Goal: Task Accomplishment & Management: Manage account settings

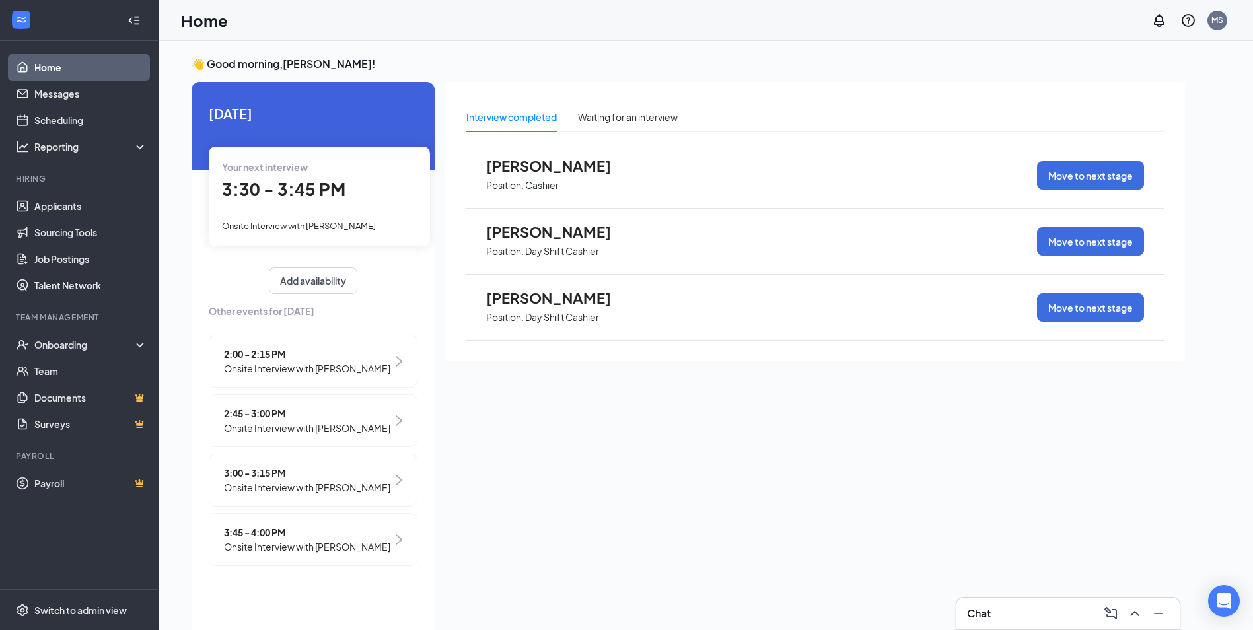
scroll to position [28, 0]
drag, startPoint x: 277, startPoint y: 412, endPoint x: 400, endPoint y: 422, distance: 124.0
click at [403, 422] on div "2:45 - 3:00 PM Onsite Interview with [PERSON_NAME]" at bounding box center [313, 420] width 209 height 53
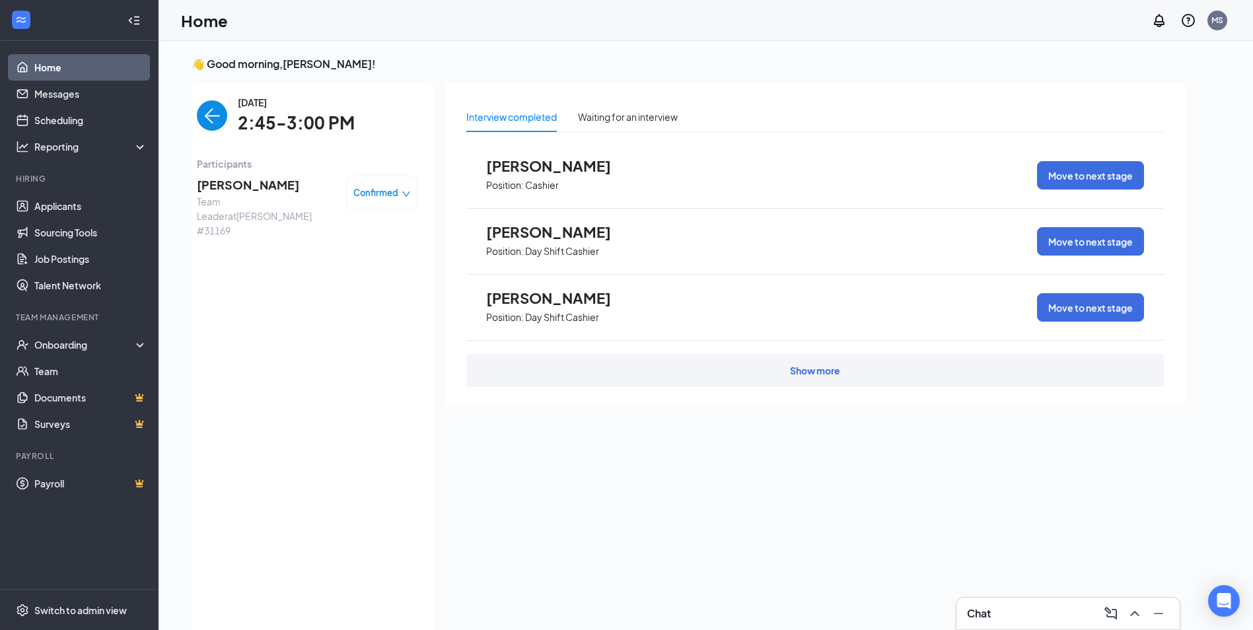
scroll to position [5, 0]
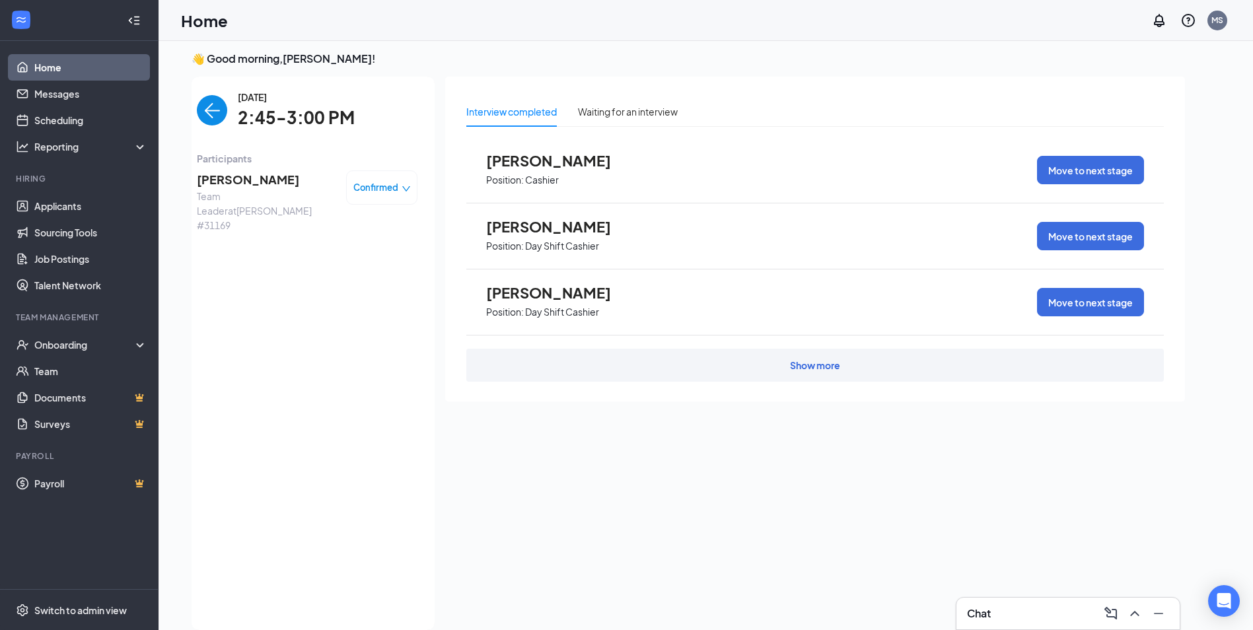
click at [386, 184] on span "Confirmed" at bounding box center [376, 187] width 45 height 13
click at [340, 271] on span "Mark as no-show" at bounding box center [345, 270] width 73 height 15
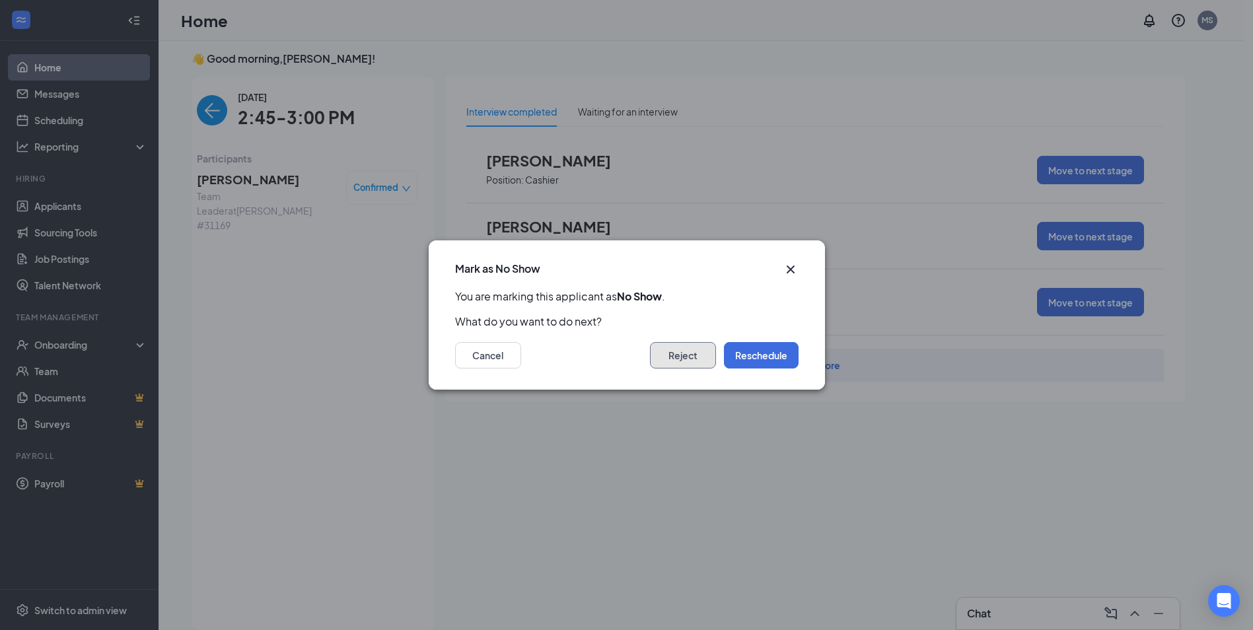
click at [681, 358] on button "Reject" at bounding box center [683, 355] width 66 height 26
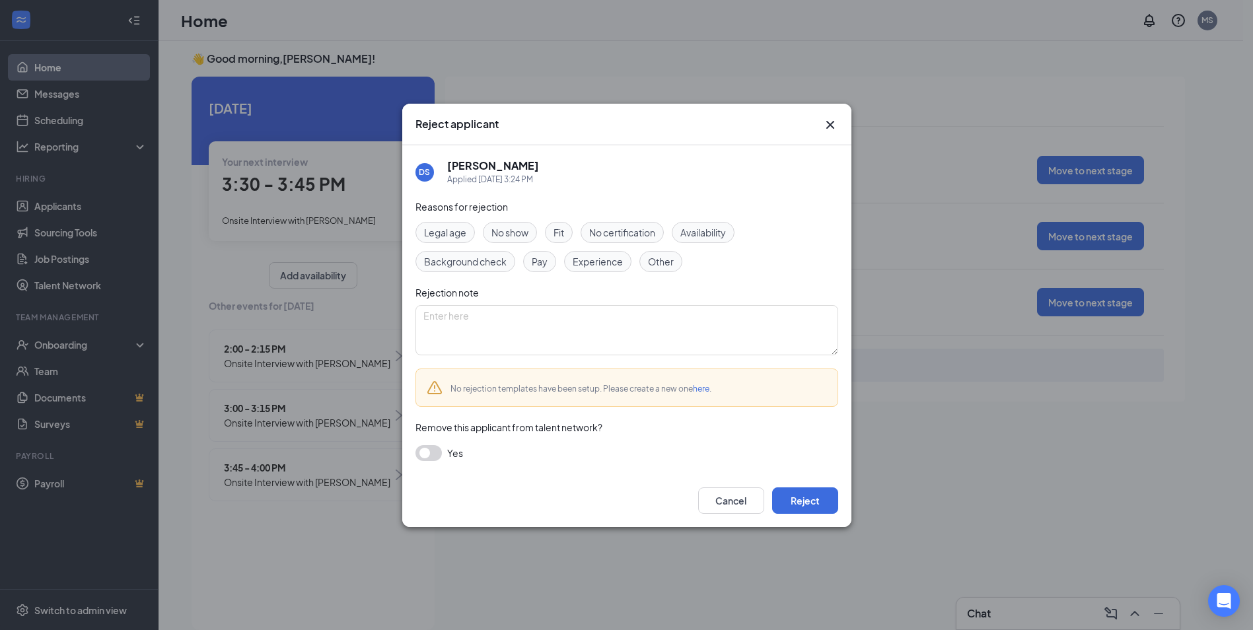
click at [503, 225] on span "No show" at bounding box center [510, 232] width 37 height 15
click at [796, 499] on button "Reject" at bounding box center [805, 501] width 66 height 26
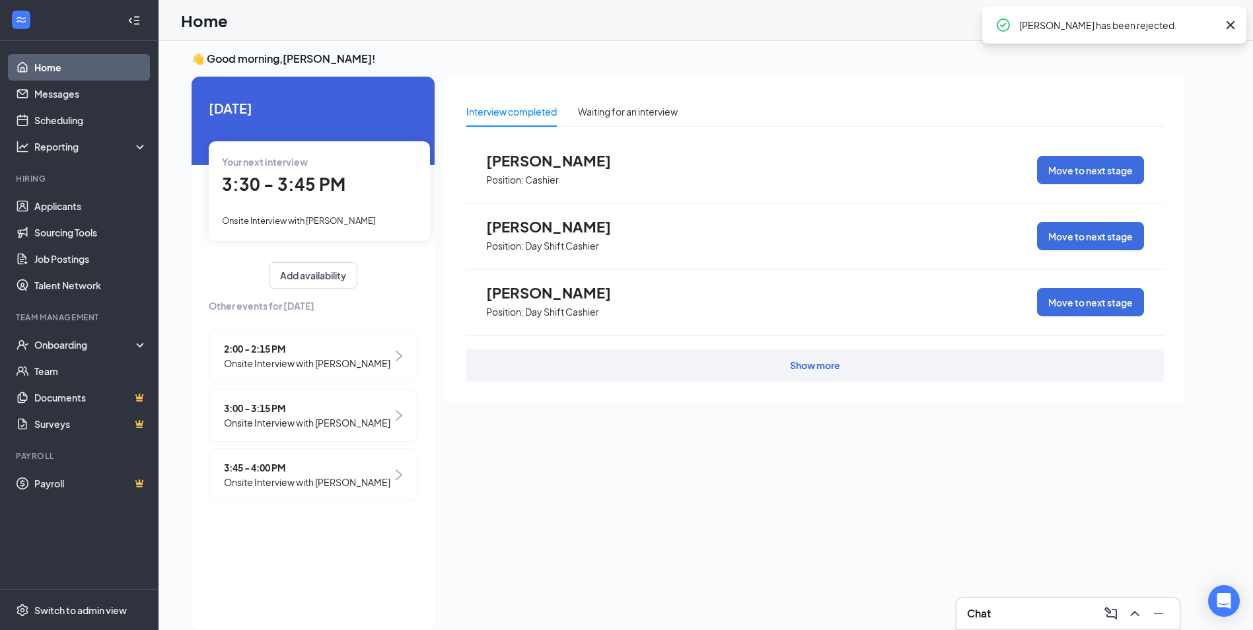
click at [268, 414] on span "3:00 - 3:15 PM" at bounding box center [307, 408] width 167 height 15
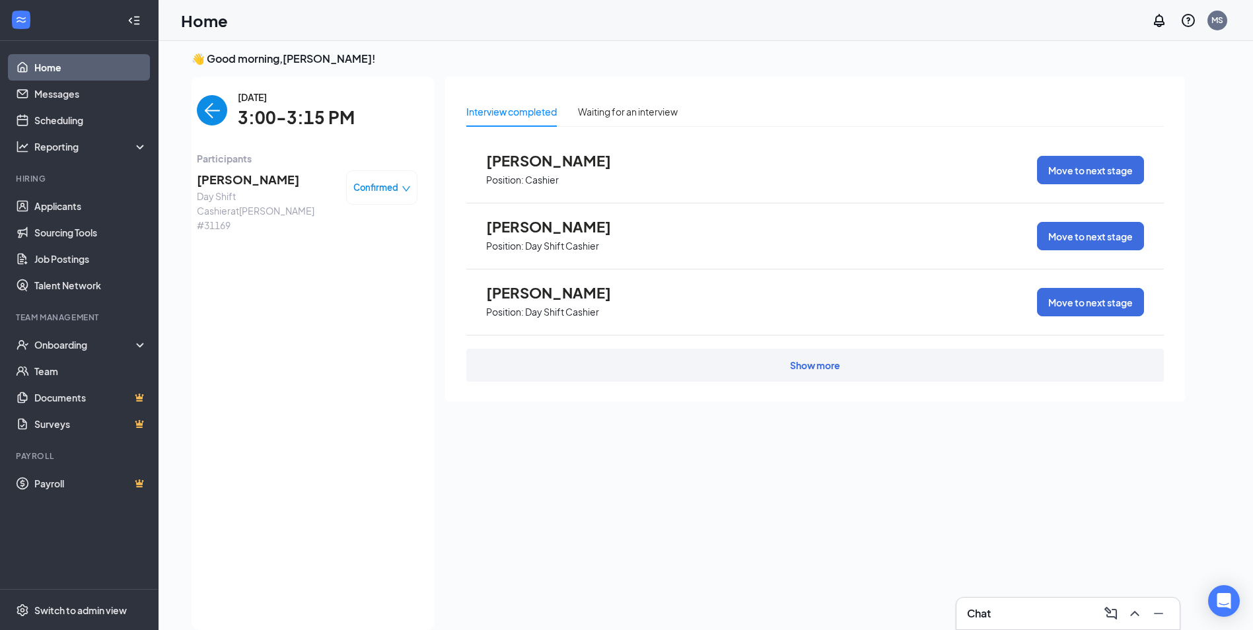
click at [382, 180] on div "Confirmed" at bounding box center [381, 187] width 71 height 34
click at [365, 179] on div "Confirmed" at bounding box center [381, 187] width 71 height 34
click at [514, 230] on span "[PERSON_NAME]" at bounding box center [558, 226] width 145 height 17
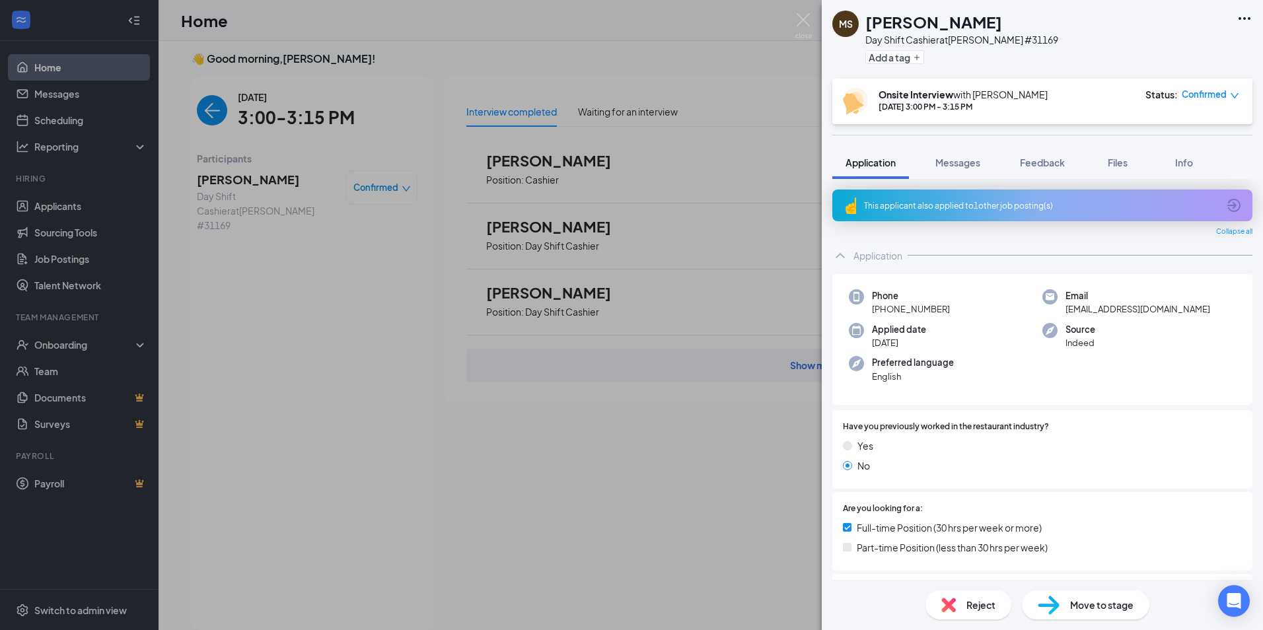
click at [1187, 96] on span "Confirmed" at bounding box center [1204, 94] width 45 height 13
click at [1165, 179] on span "Mark as no-show" at bounding box center [1174, 177] width 73 height 15
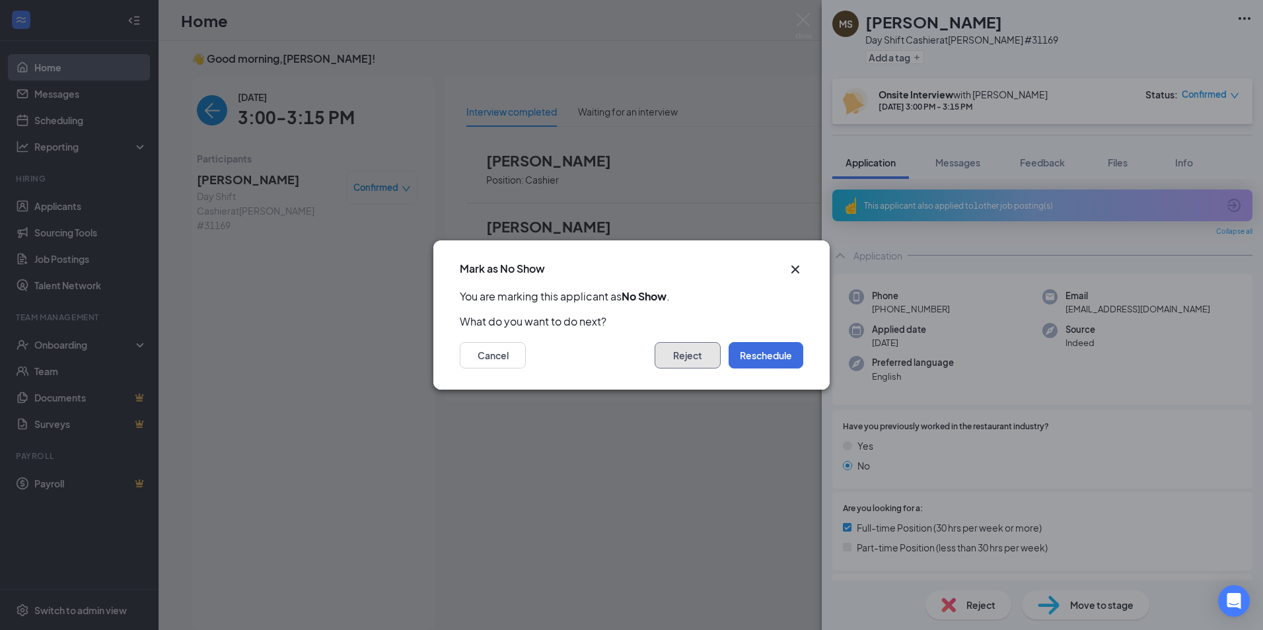
click at [704, 356] on button "Reject" at bounding box center [688, 355] width 66 height 26
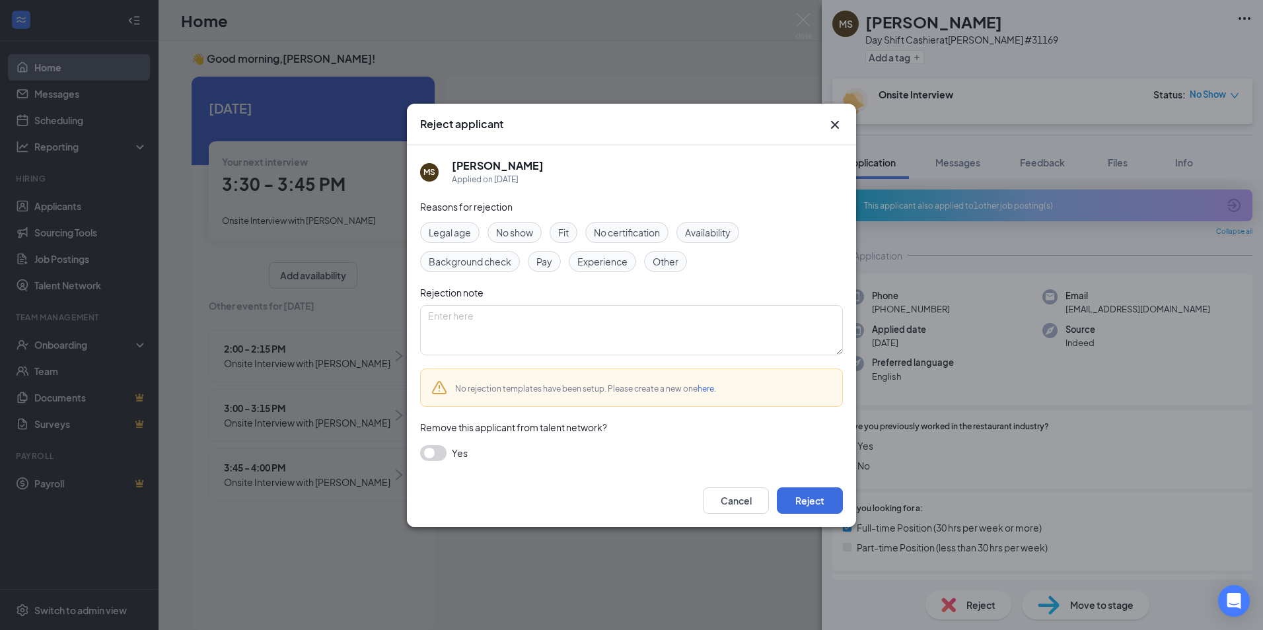
click at [521, 238] on span "No show" at bounding box center [514, 232] width 37 height 15
click at [804, 508] on button "Reject" at bounding box center [810, 501] width 66 height 26
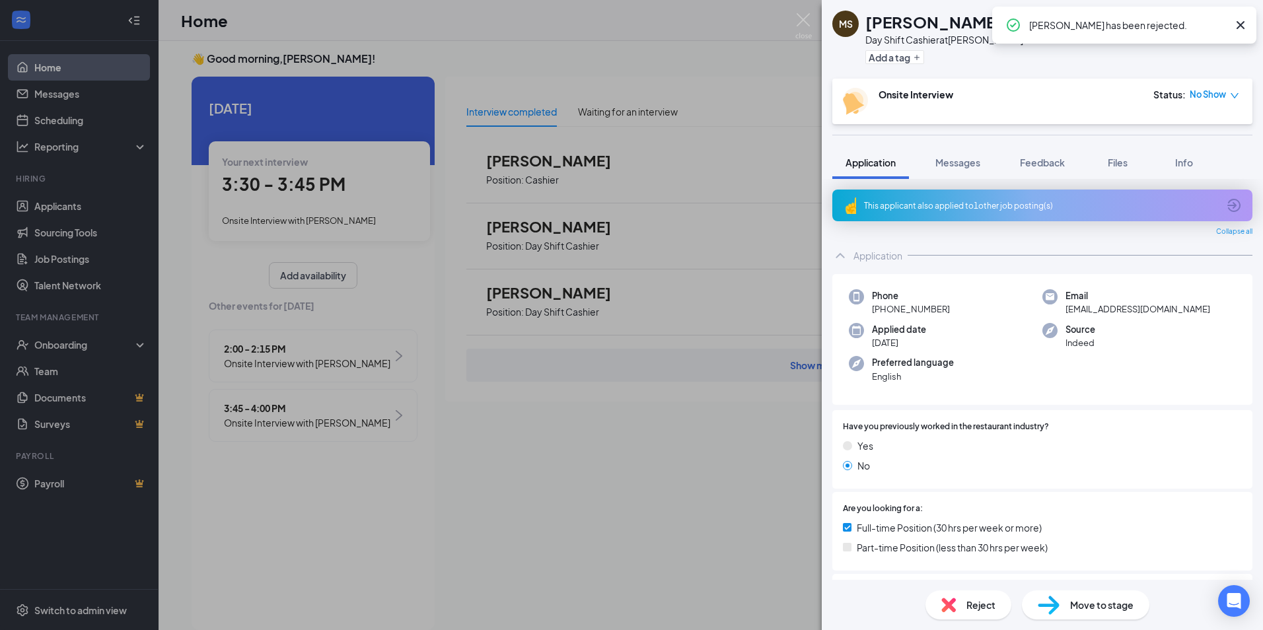
click at [948, 605] on img at bounding box center [949, 605] width 15 height 15
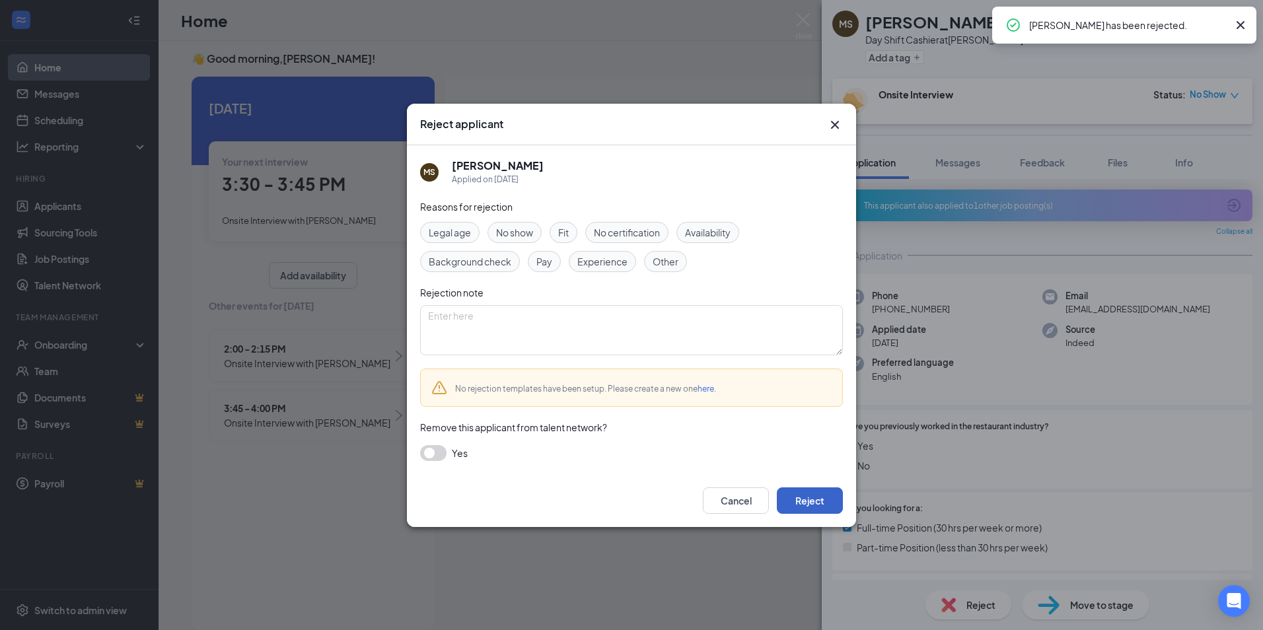
click at [805, 507] on button "Reject" at bounding box center [810, 501] width 66 height 26
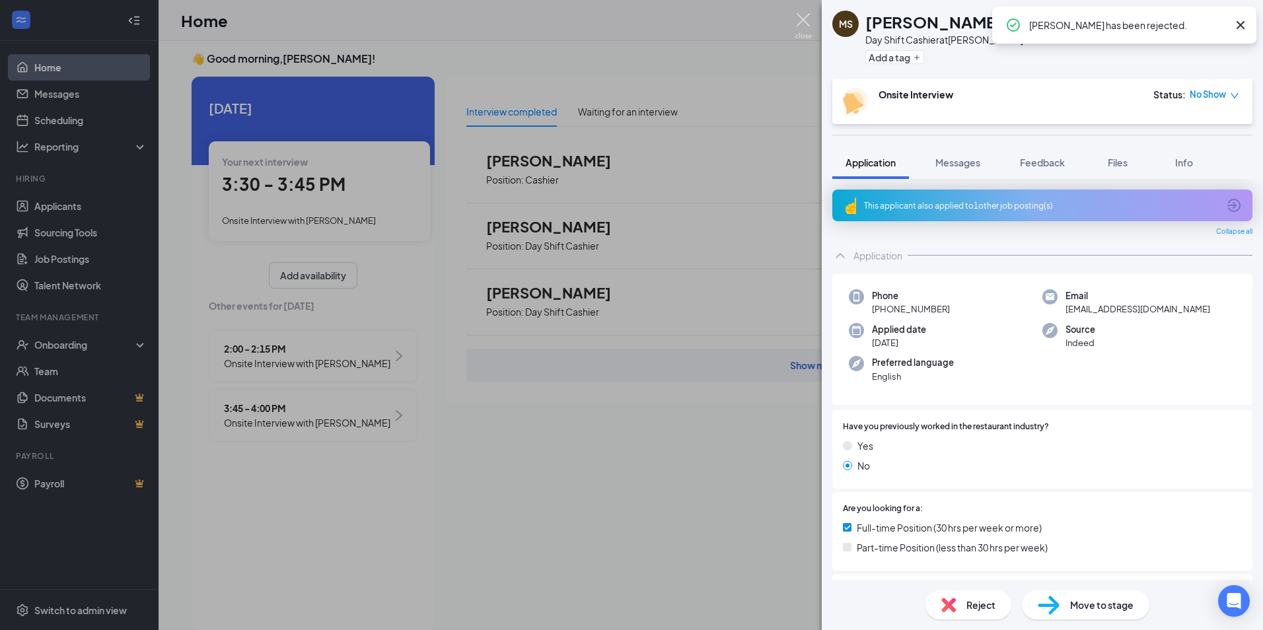
click at [806, 20] on img at bounding box center [804, 26] width 17 height 26
